Goal: Find contact information

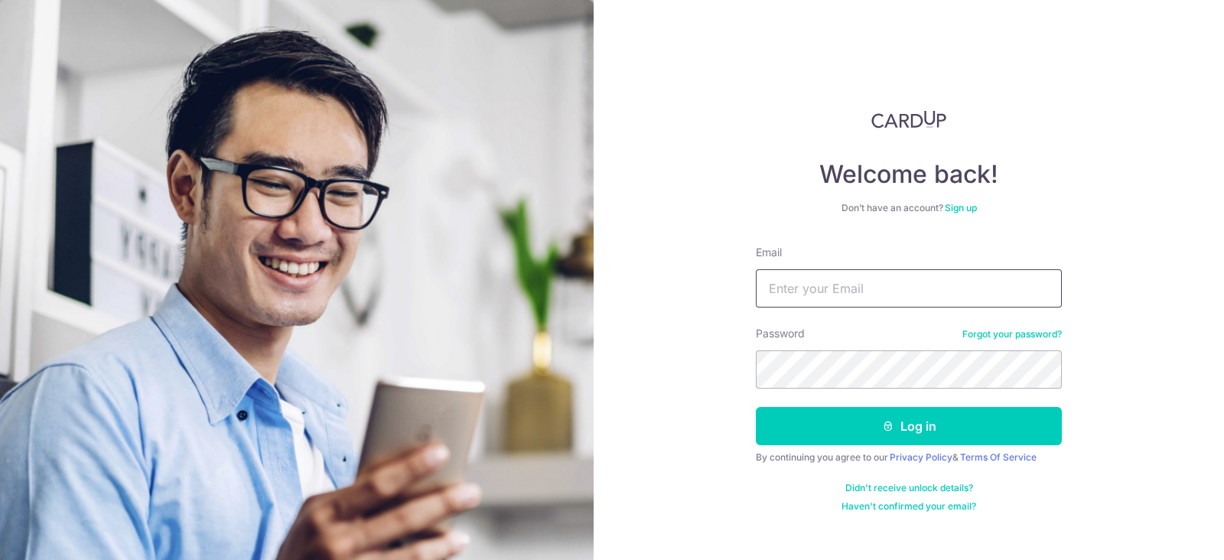
click at [851, 285] on input "Email" at bounding box center [909, 288] width 306 height 38
type input "[EMAIL_ADDRESS][DOMAIN_NAME]"
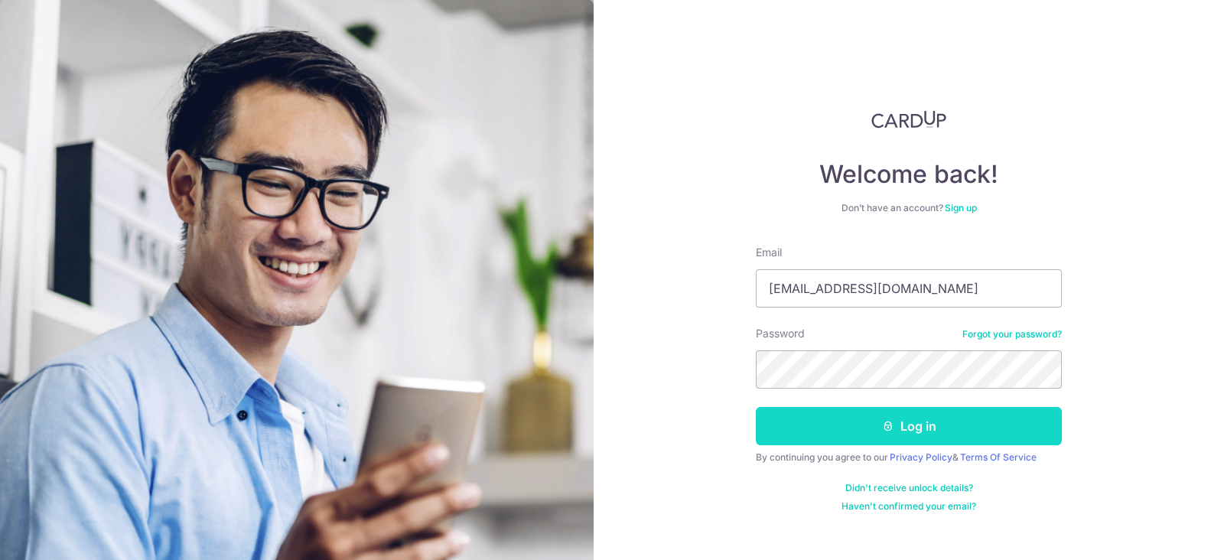
click at [874, 421] on button "Log in" at bounding box center [909, 426] width 306 height 38
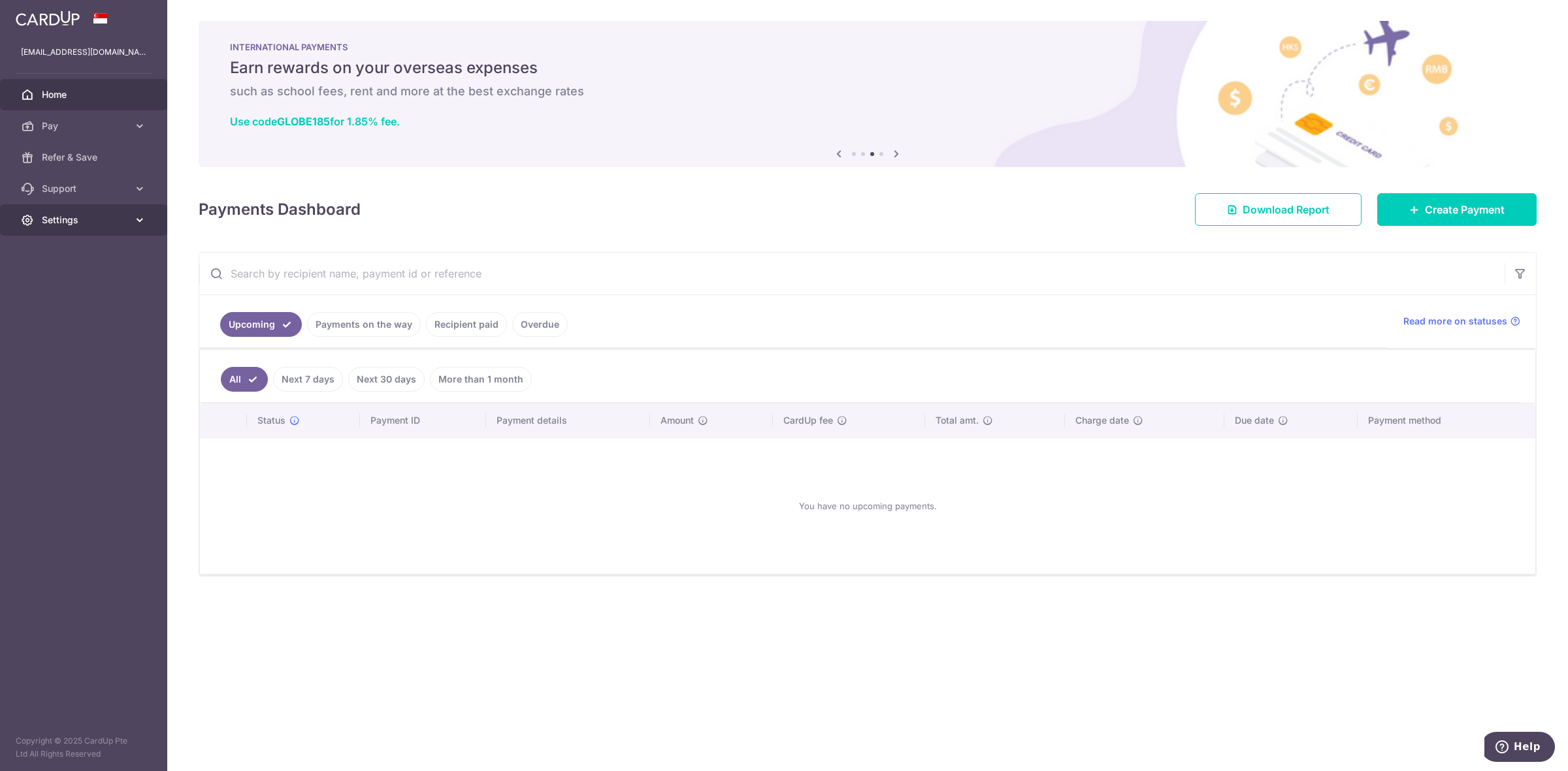
click at [67, 222] on span "Settings" at bounding box center [85, 219] width 86 height 13
click at [76, 186] on span "Support" at bounding box center [85, 188] width 86 height 13
click at [85, 254] on span "Contact Us" at bounding box center [85, 251] width 86 height 13
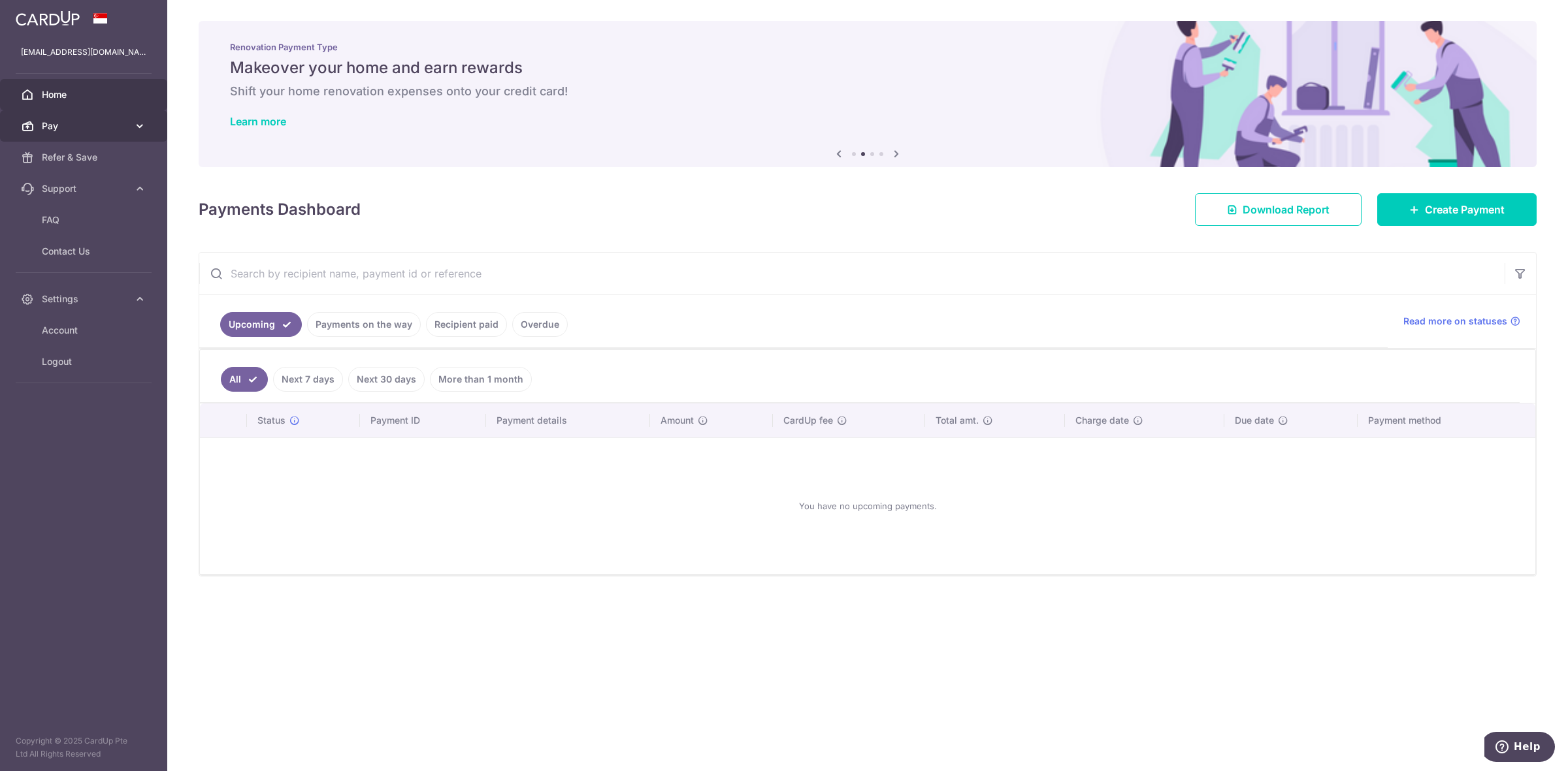
click at [136, 128] on icon at bounding box center [139, 126] width 13 height 13
click at [91, 365] on span "Contact Us" at bounding box center [85, 361] width 86 height 13
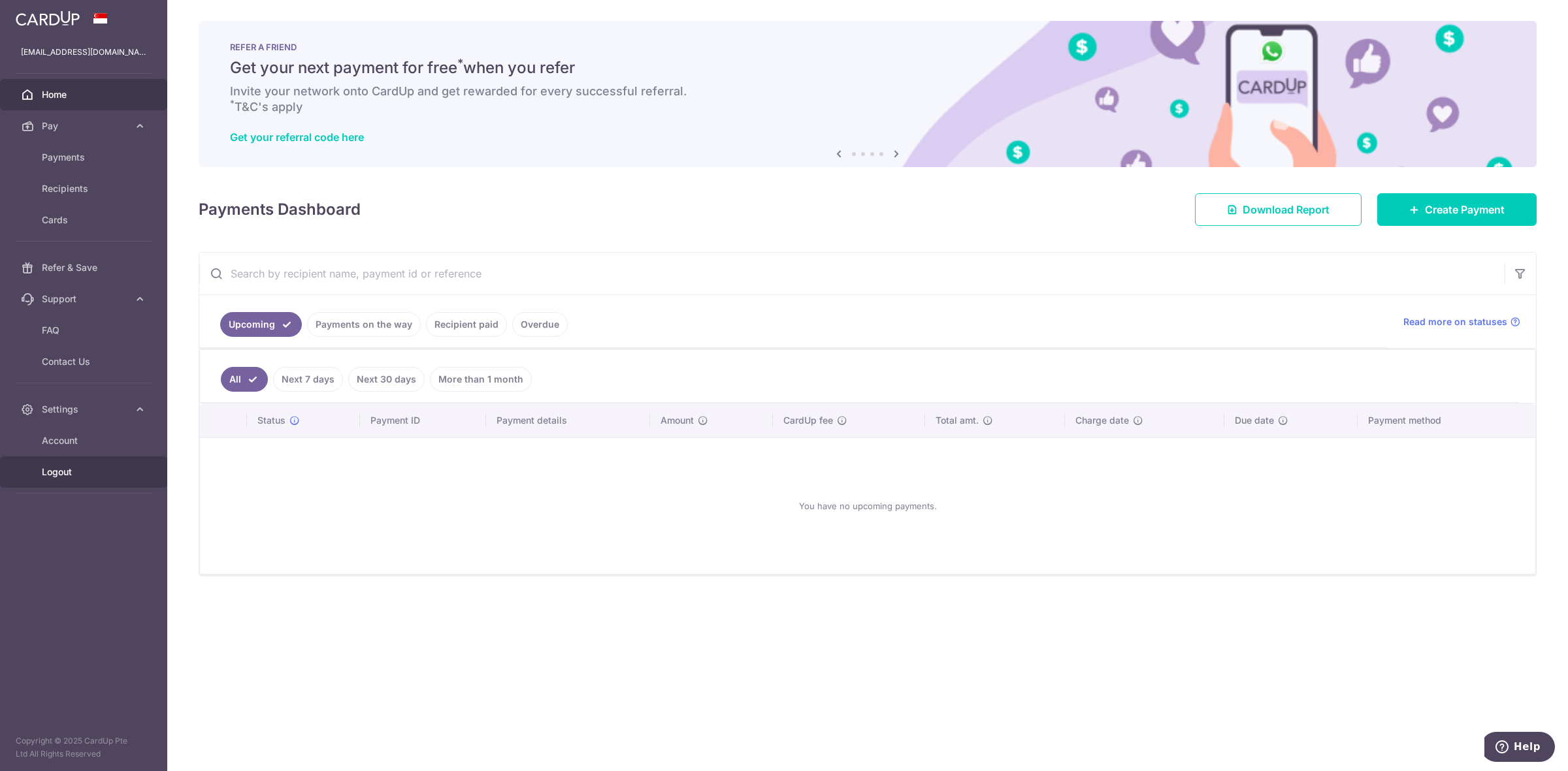
click at [67, 470] on span "Logout" at bounding box center [85, 471] width 86 height 13
